Goal: Information Seeking & Learning: Learn about a topic

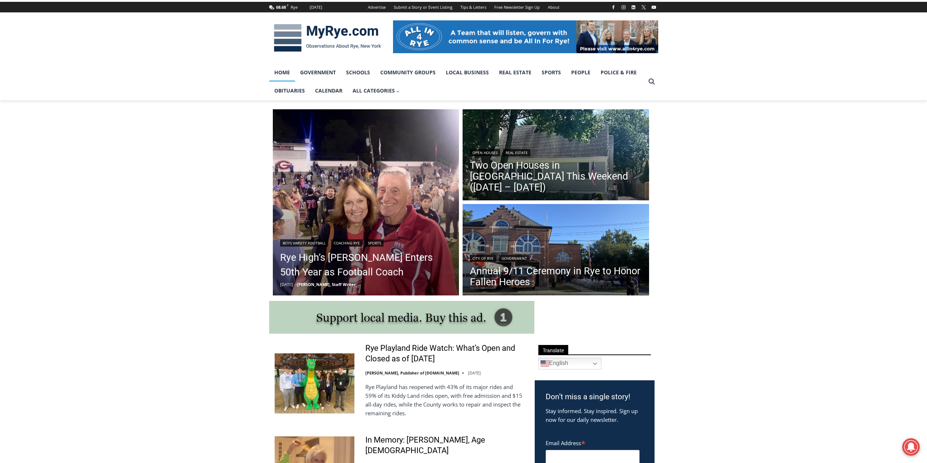
scroll to position [109, 0]
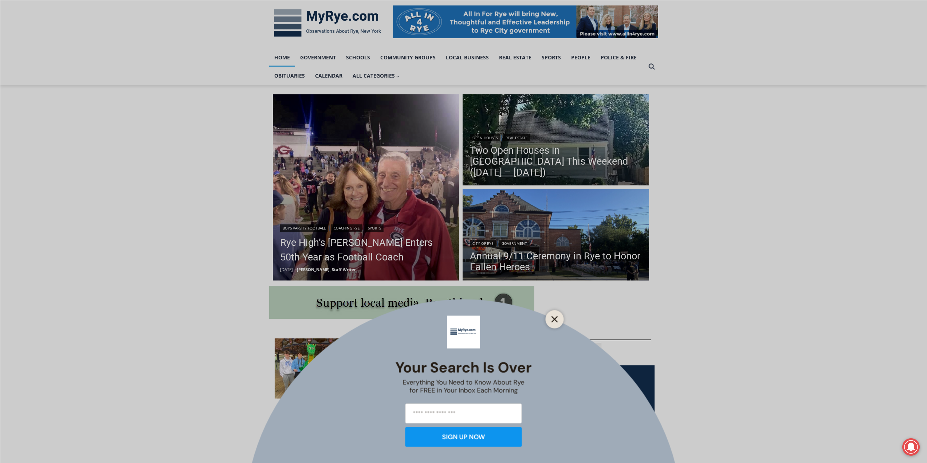
click at [551, 318] on button "Close" at bounding box center [555, 319] width 10 height 10
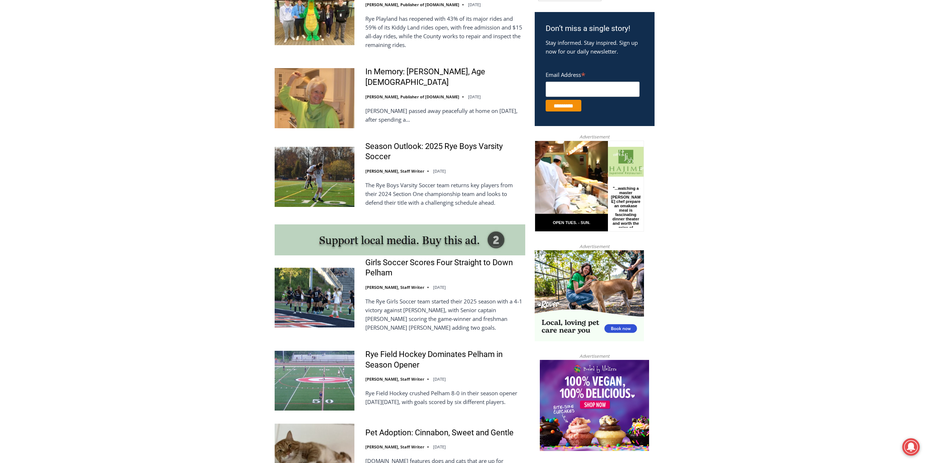
scroll to position [474, 0]
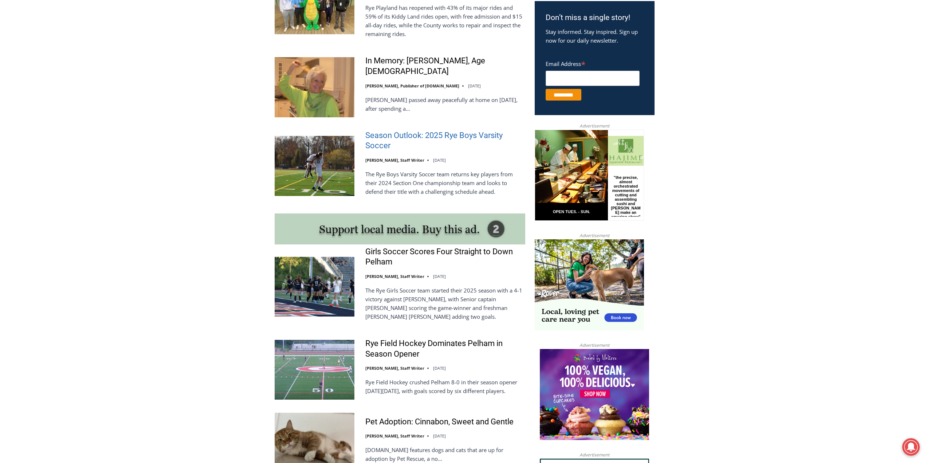
click at [417, 138] on link "Season Outlook: 2025 Rye Boys Varsity Soccer" at bounding box center [445, 140] width 160 height 21
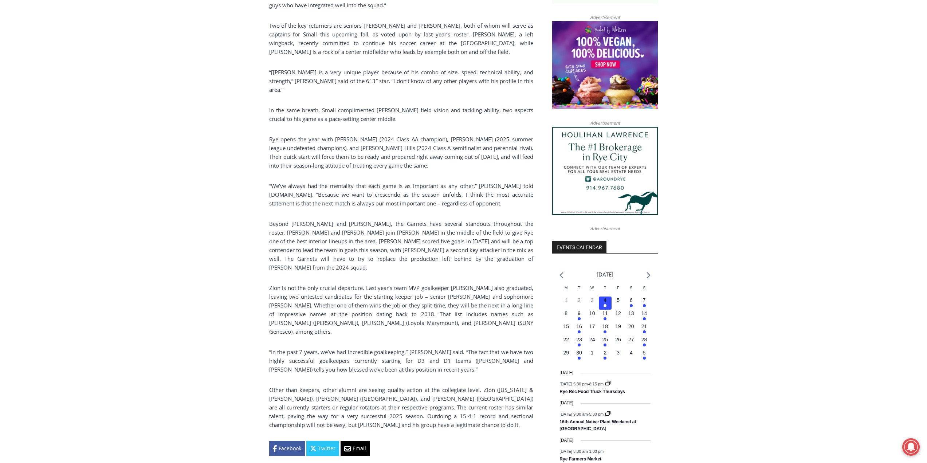
scroll to position [570, 0]
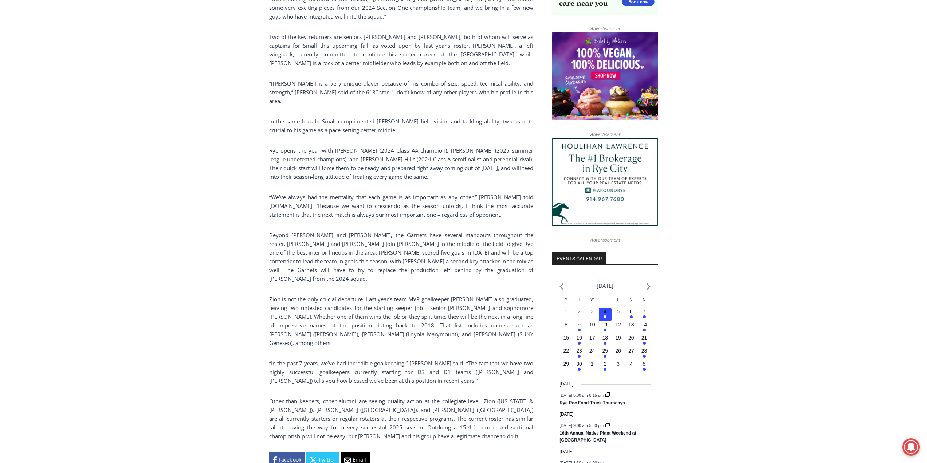
click at [238, 329] on div "Home > Sports > Sports Game Story > Boys Varsity Soccer > Season Outlook: 2025 …" at bounding box center [463, 344] width 927 height 1441
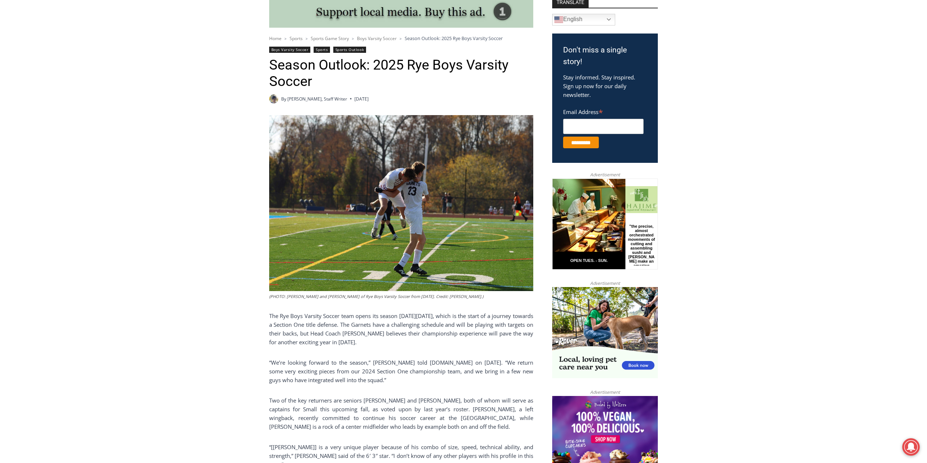
scroll to position [206, 0]
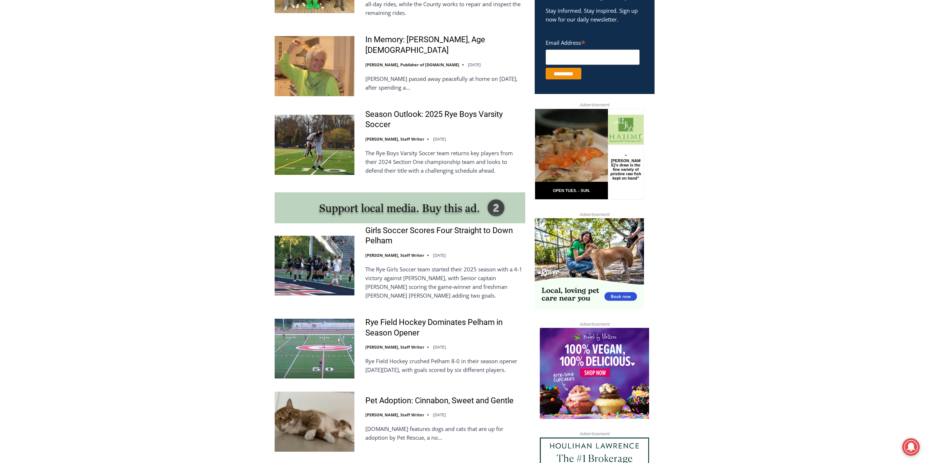
scroll to position [474, 0]
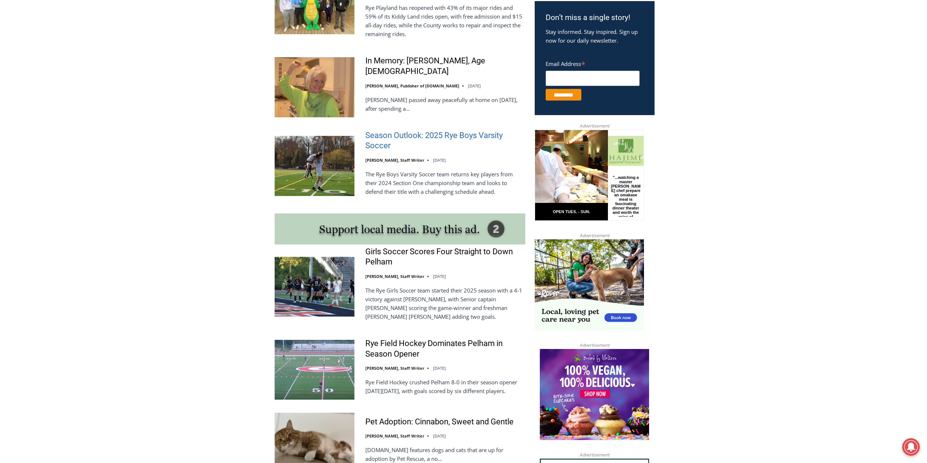
click at [406, 130] on link "Season Outlook: 2025 Rye Boys Varsity Soccer" at bounding box center [445, 140] width 160 height 21
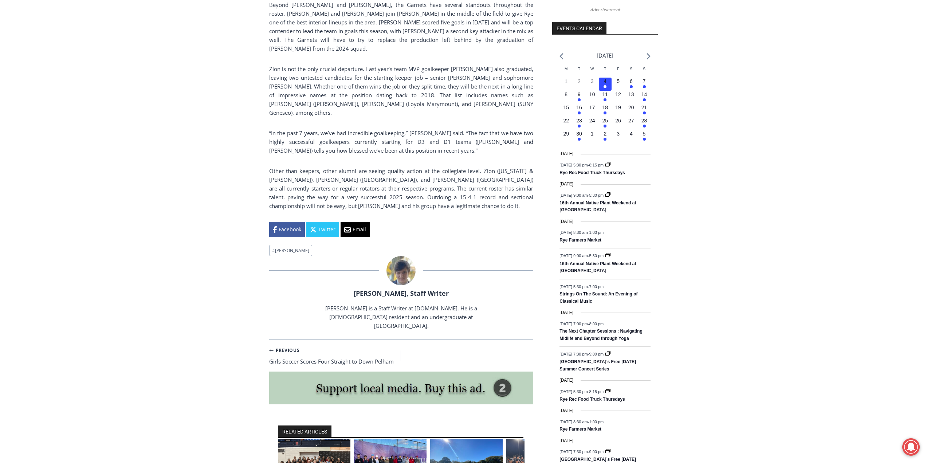
scroll to position [801, 0]
